Goal: Find specific page/section

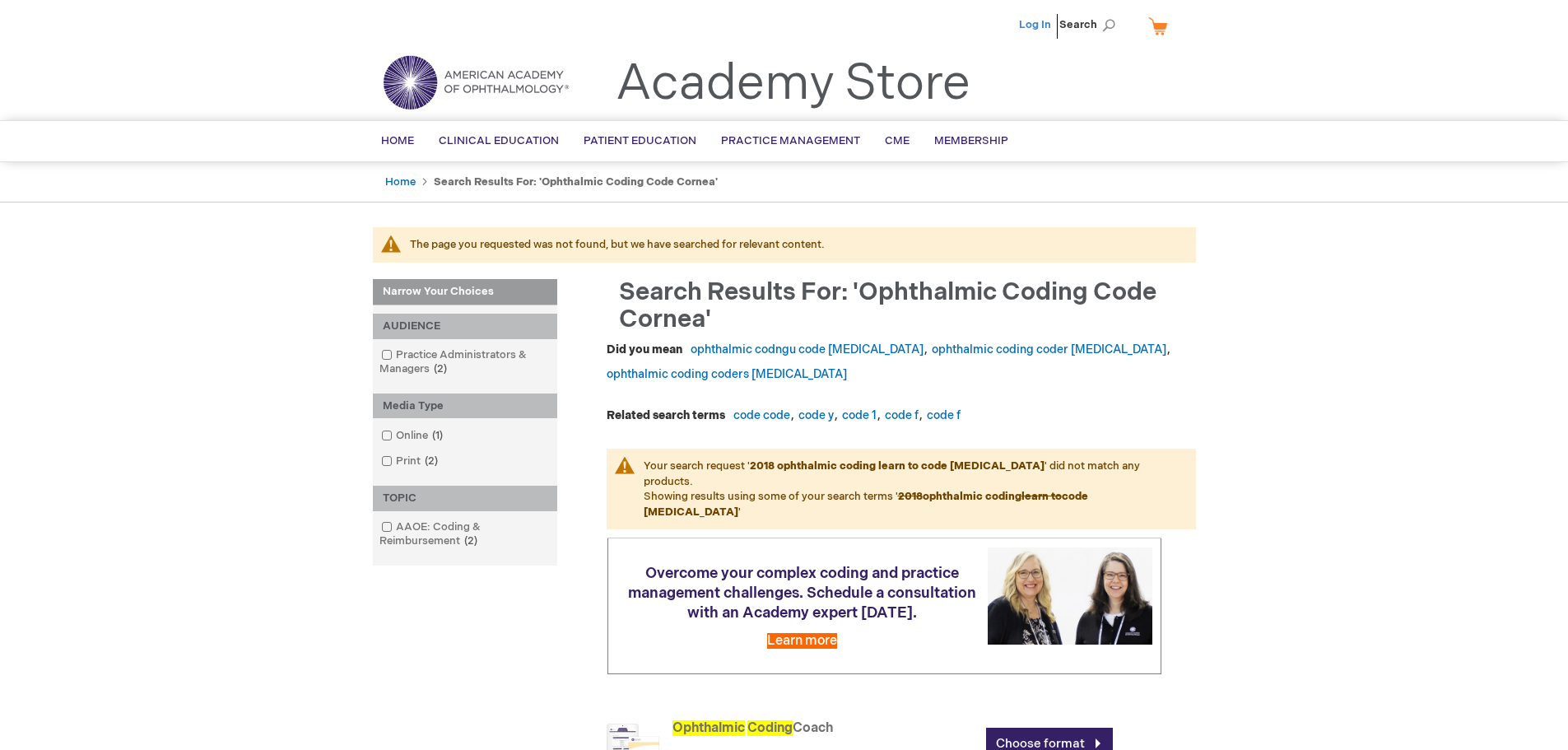
click at [1037, 25] on link "Log In" at bounding box center [1034, 25] width 32 height 14
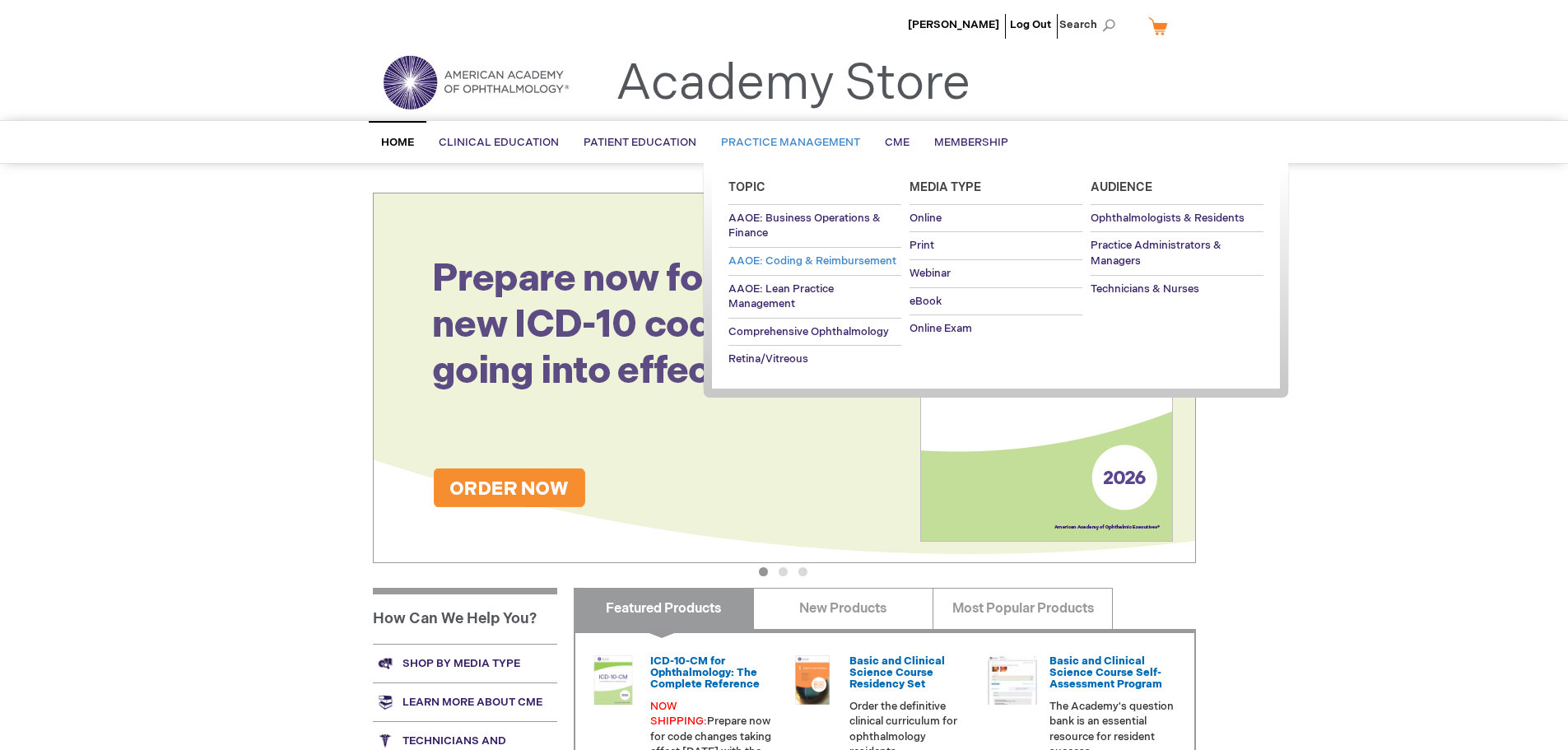
click at [790, 259] on span "AAOE: Coding & Reimbursement" at bounding box center [812, 262] width 168 height 14
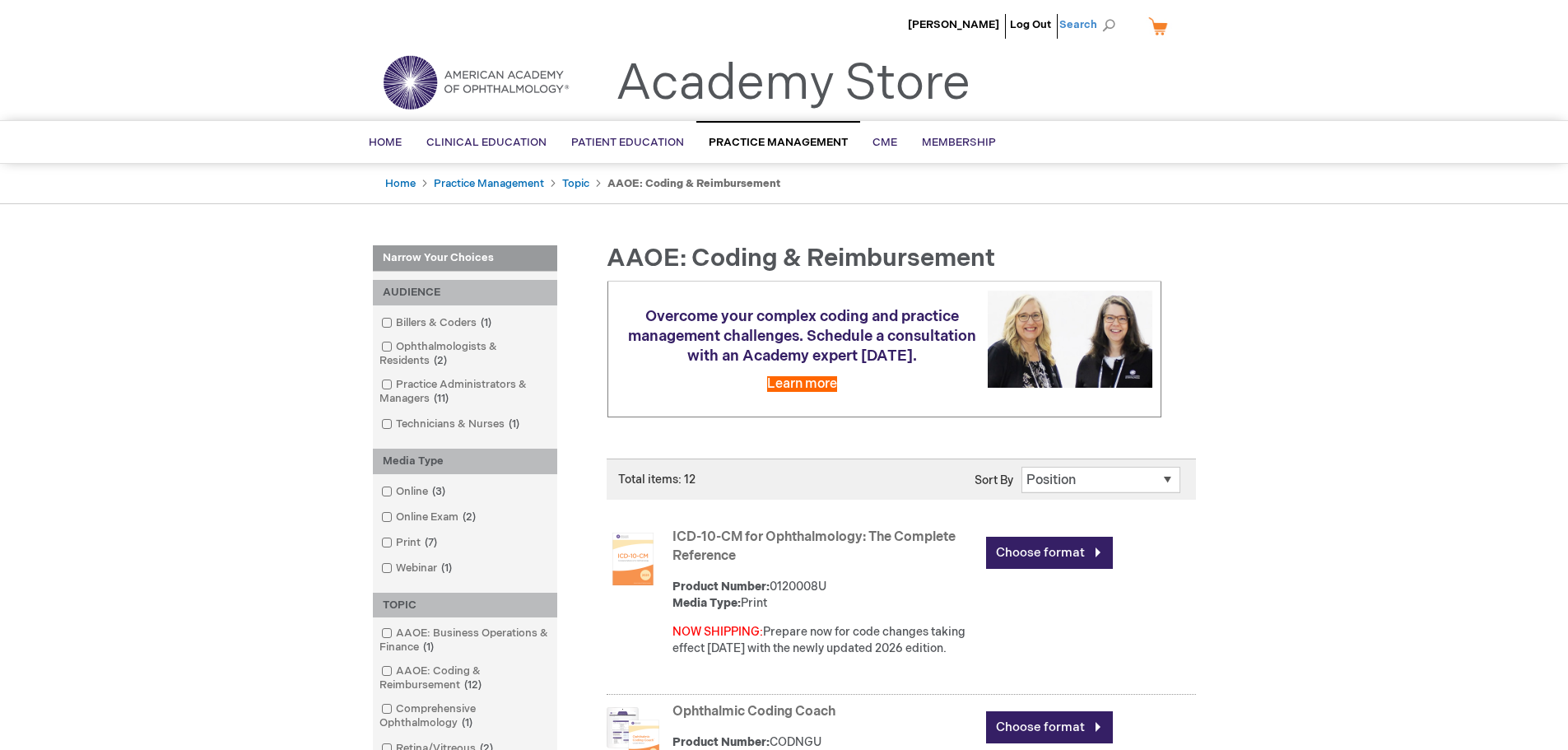
click at [1108, 23] on span "Search" at bounding box center [1091, 24] width 63 height 33
type input "Questions"
click at [962, 74] on link "Questions" at bounding box center [964, 76] width 52 height 16
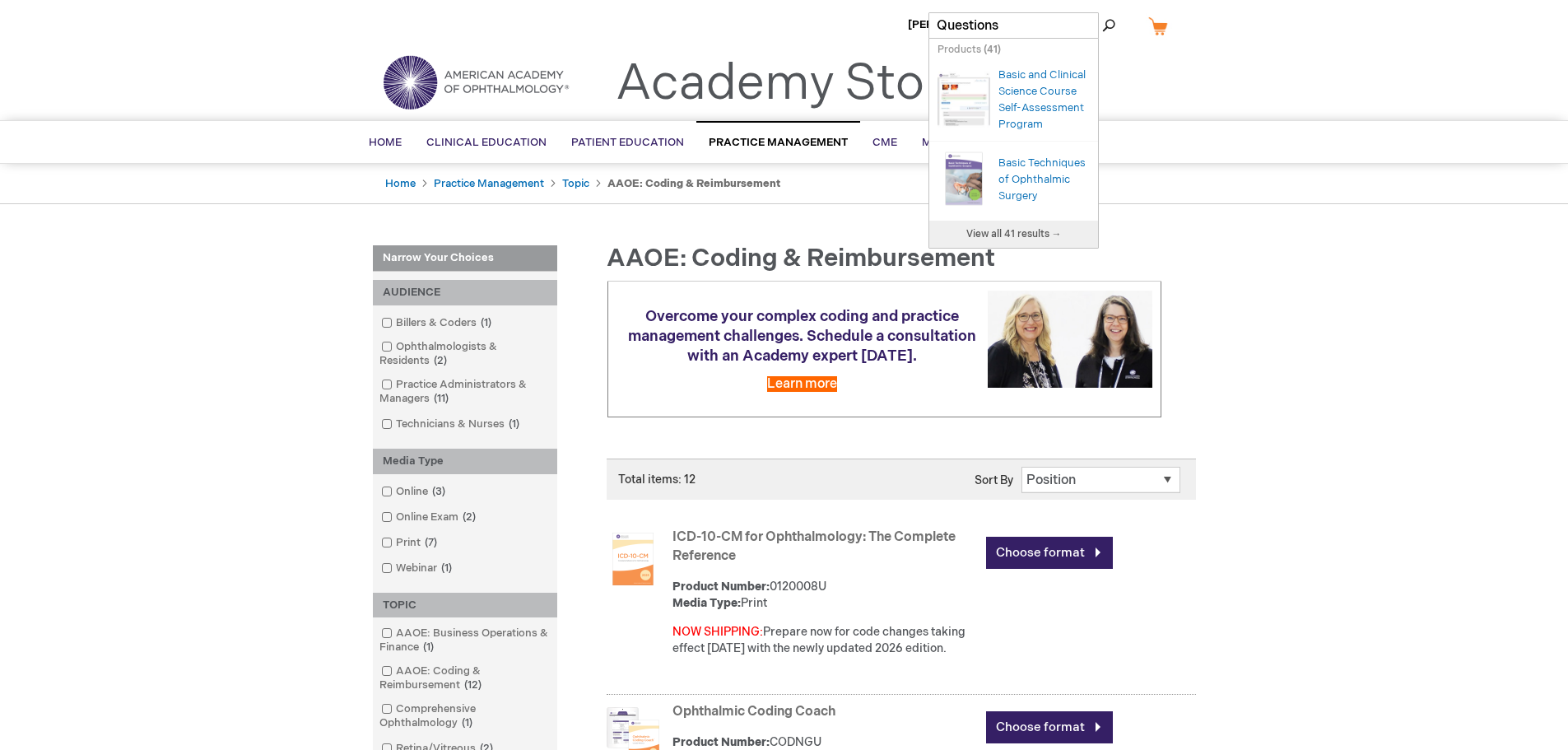
click at [578, 19] on ul "Daniel Gomez Log Out Search" at bounding box center [784, 28] width 847 height 57
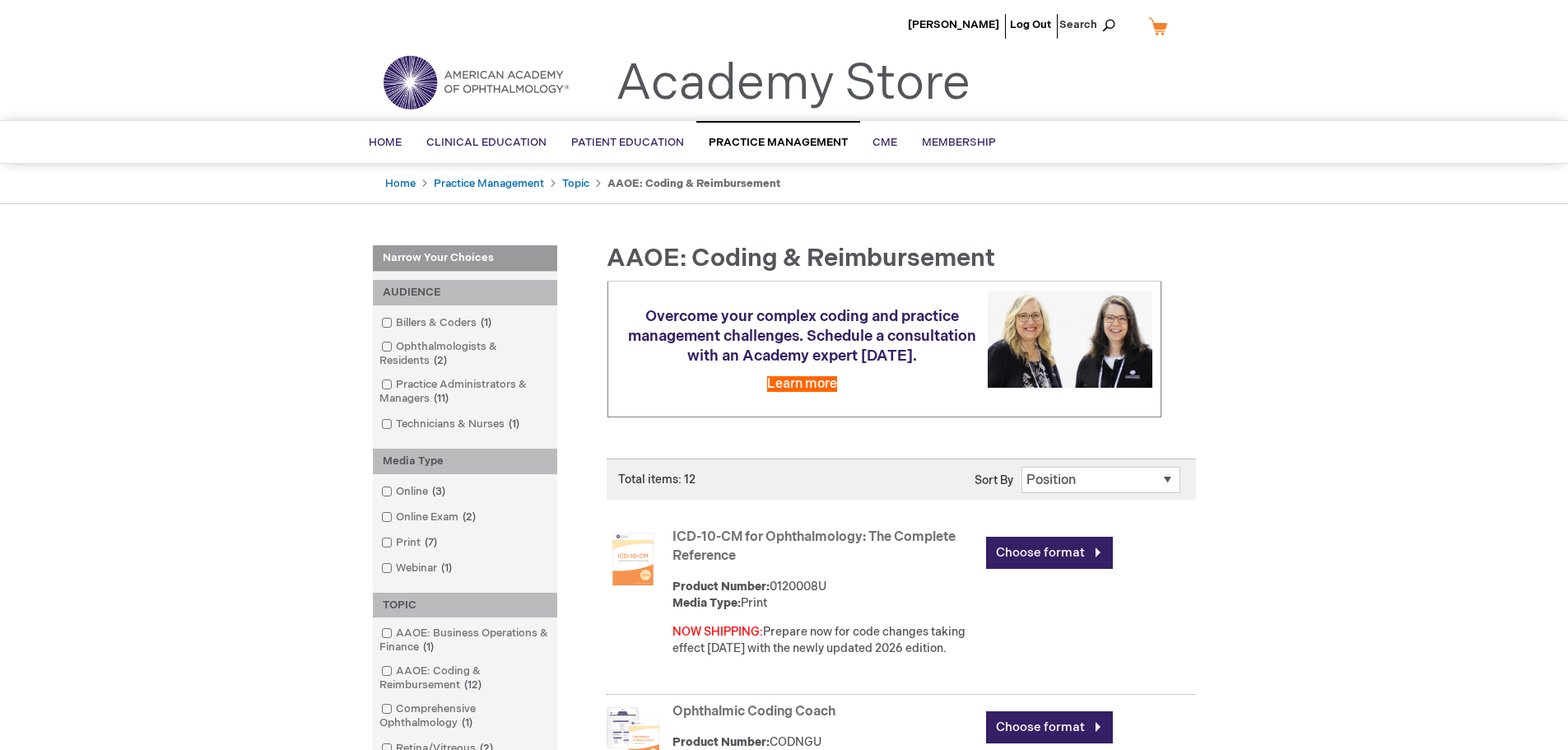
click at [407, 77] on img at bounding box center [476, 81] width 198 height 59
